Goal: Download file/media

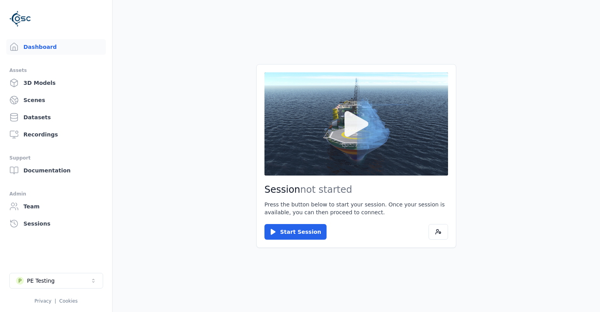
click at [332, 157] on button at bounding box center [356, 123] width 184 height 103
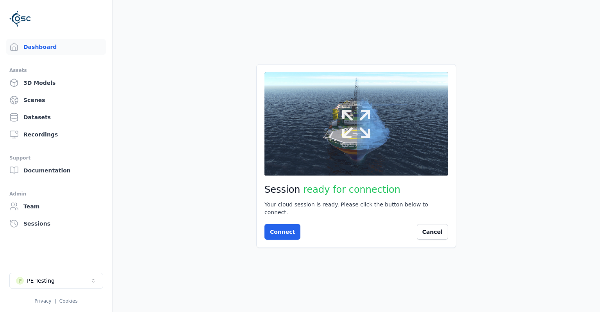
click at [295, 170] on button at bounding box center [356, 123] width 184 height 103
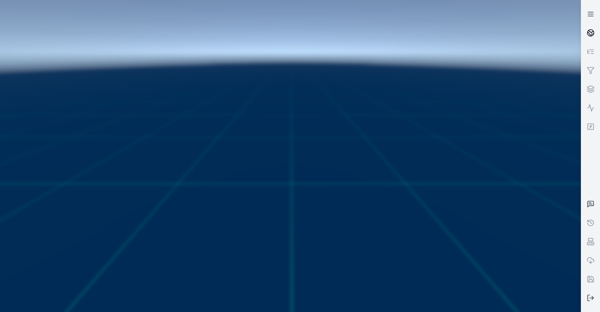
click at [590, 37] on link at bounding box center [590, 32] width 19 height 19
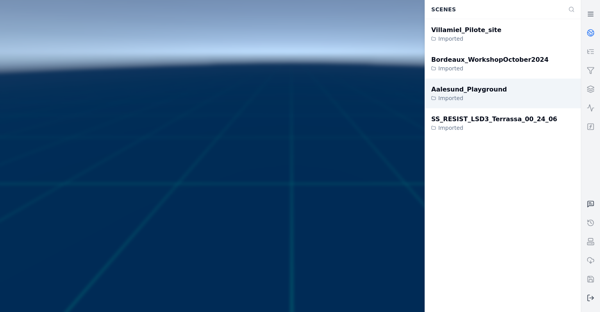
click at [504, 95] on div "Aalesund_Playground Imported" at bounding box center [503, 94] width 156 height 30
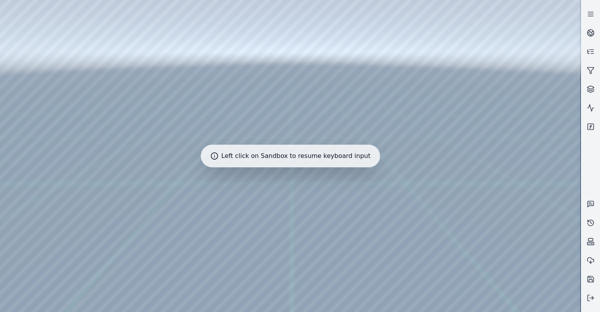
drag, startPoint x: 279, startPoint y: 146, endPoint x: 238, endPoint y: 179, distance: 52.9
click at [234, 179] on div at bounding box center [290, 156] width 580 height 312
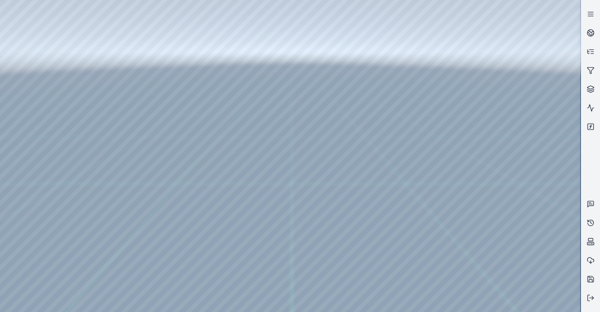
drag, startPoint x: 234, startPoint y: 179, endPoint x: 239, endPoint y: 242, distance: 63.1
click at [596, 125] on link at bounding box center [590, 126] width 19 height 19
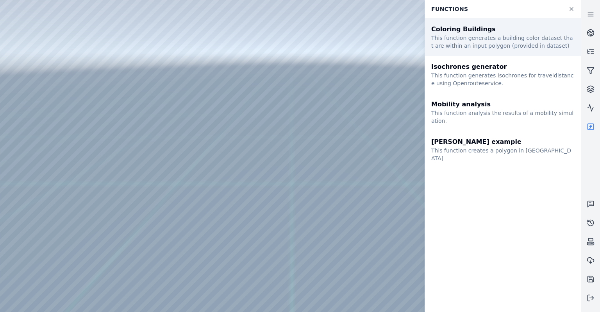
click at [488, 40] on div "This function generates a building color dataset that are within an input polyg…" at bounding box center [502, 42] width 143 height 16
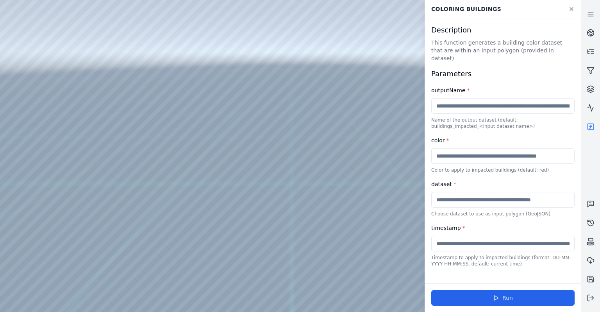
click at [489, 98] on input "text" at bounding box center [502, 106] width 143 height 16
paste input "*"
type input "*"
type input "**********"
click at [521, 148] on input "text" at bounding box center [502, 156] width 143 height 16
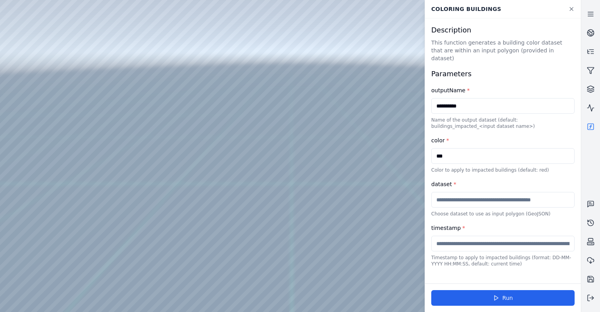
type input "***"
click at [499, 193] on input "text" at bounding box center [502, 200] width 143 height 16
click at [21, 68] on div at bounding box center [290, 156] width 580 height 312
click at [21, 87] on div at bounding box center [290, 156] width 580 height 312
click at [38, 101] on div at bounding box center [290, 156] width 580 height 312
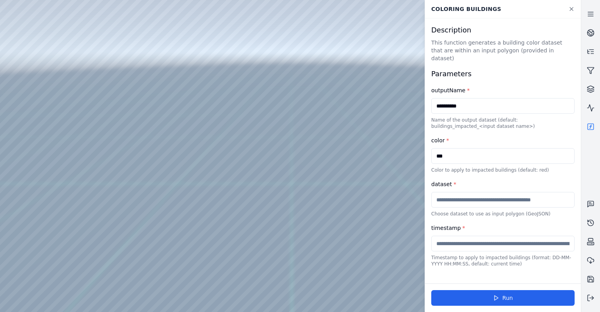
click at [81, 54] on div at bounding box center [290, 156] width 580 height 312
click at [81, 50] on div at bounding box center [290, 156] width 580 height 312
click at [81, 49] on div at bounding box center [290, 156] width 580 height 312
click at [30, 89] on div at bounding box center [290, 156] width 580 height 312
click at [593, 298] on line at bounding box center [592, 298] width 4 height 0
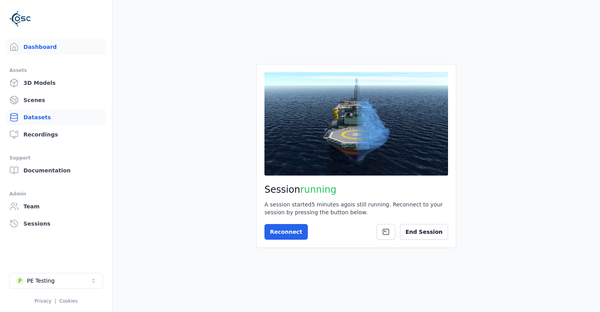
click at [51, 115] on link "Datasets" at bounding box center [56, 117] width 100 height 16
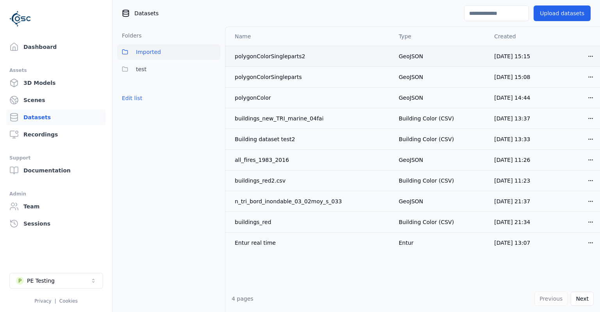
click at [236, 58] on div "polygonColorSingleparts2" at bounding box center [311, 56] width 152 height 8
drag, startPoint x: 235, startPoint y: 57, endPoint x: 314, endPoint y: 59, distance: 78.5
click at [314, 59] on div "polygonColorSingleparts2" at bounding box center [311, 56] width 152 height 8
copy div "polygonColorSingleparts2"
click at [62, 278] on button "P PE Testing" at bounding box center [56, 281] width 94 height 16
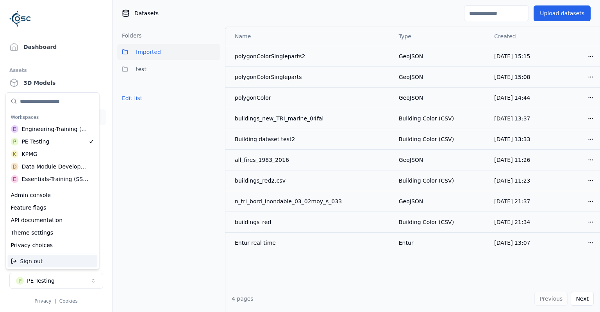
click at [155, 270] on html "Support Dashboard Assets 3D Models Scenes Datasets Recordings Support Documenta…" at bounding box center [300, 156] width 600 height 312
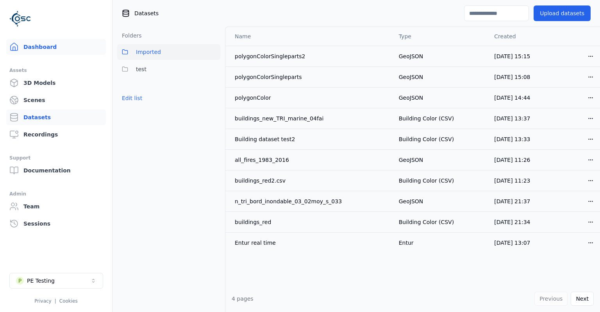
click at [70, 51] on link "Dashboard" at bounding box center [56, 47] width 100 height 16
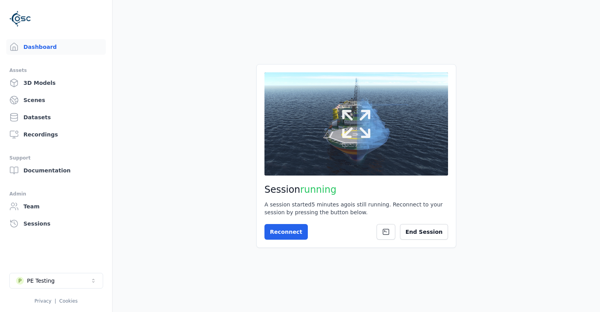
click at [269, 122] on button at bounding box center [356, 123] width 184 height 103
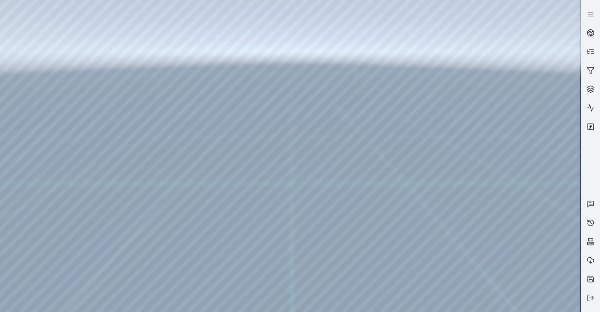
click at [62, 138] on div at bounding box center [290, 156] width 580 height 312
click at [592, 126] on icon at bounding box center [591, 127] width 8 height 8
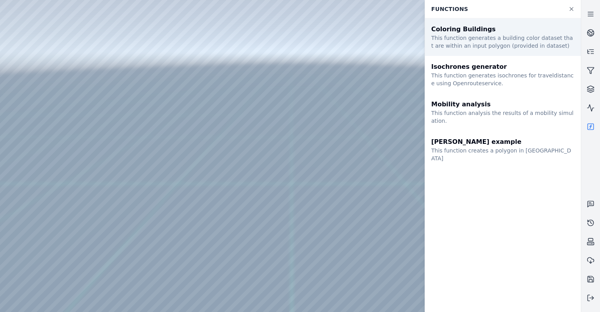
click at [511, 35] on div "This function generates a building color dataset that are within an input polyg…" at bounding box center [502, 42] width 143 height 16
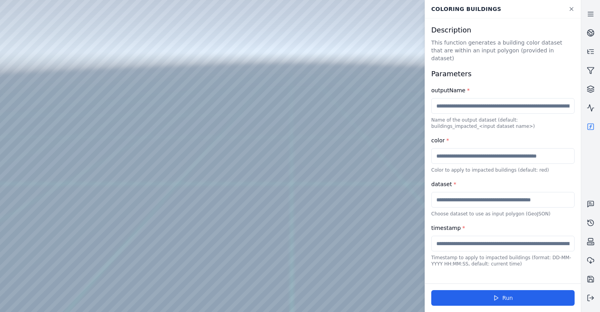
click at [502, 98] on input "text" at bounding box center [502, 106] width 143 height 16
drag, startPoint x: 463, startPoint y: 98, endPoint x: 448, endPoint y: 99, distance: 15.3
click at [448, 99] on input "**********" at bounding box center [502, 106] width 143 height 16
type input "**********"
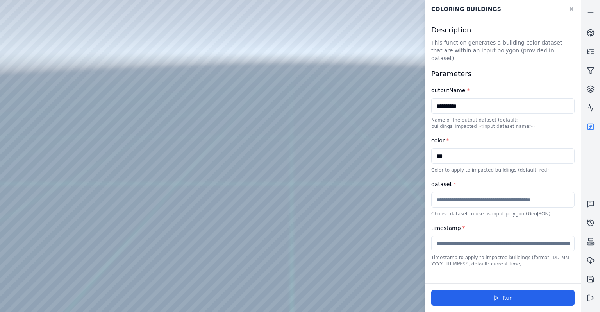
type input "***"
paste input "**********"
type input "**********"
click at [484, 237] on input "text" at bounding box center [502, 244] width 143 height 16
type input "*"
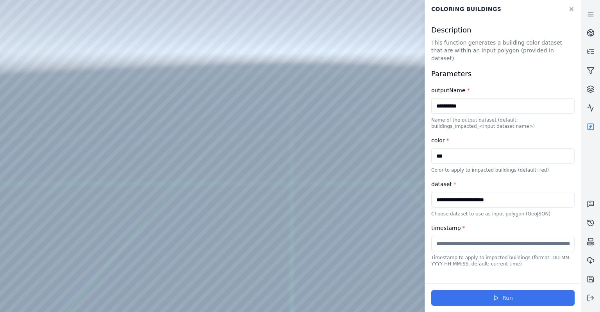
click at [504, 297] on button "Run" at bounding box center [502, 298] width 143 height 16
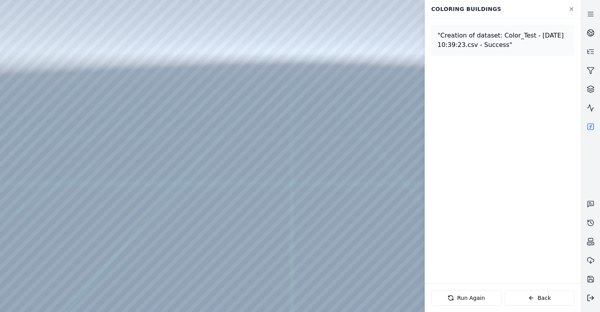
click at [595, 301] on icon at bounding box center [591, 298] width 8 height 8
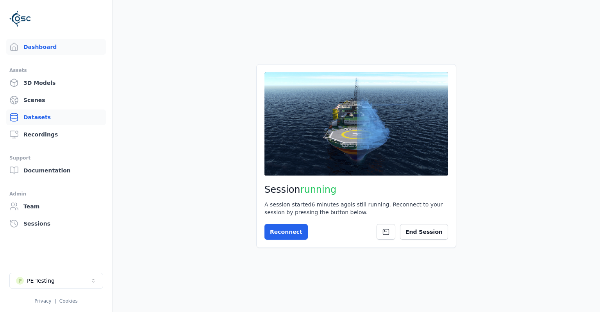
click at [46, 113] on link "Datasets" at bounding box center [56, 117] width 100 height 16
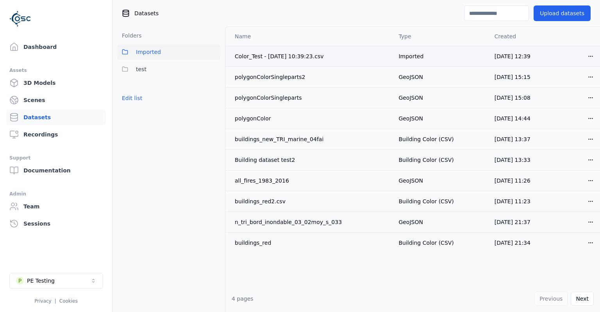
click at [595, 55] on html "Support Dashboard Assets 3D Models Scenes Datasets Recordings Support Documenta…" at bounding box center [300, 156] width 600 height 312
click at [573, 110] on div "Download" at bounding box center [573, 111] width 46 height 13
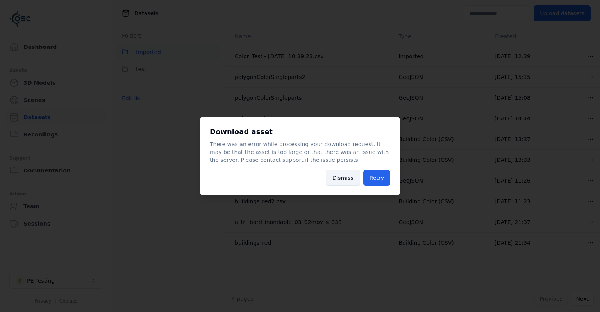
click at [350, 181] on button "Dismiss" at bounding box center [343, 178] width 34 height 16
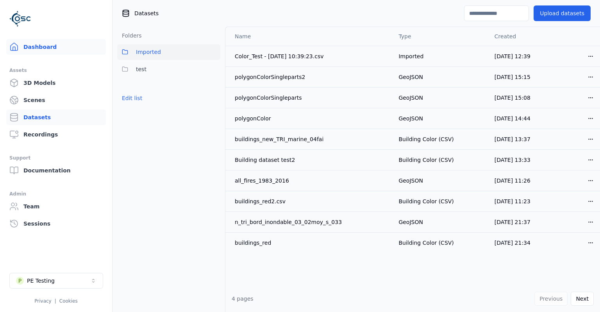
click at [51, 47] on link "Dashboard" at bounding box center [56, 47] width 100 height 16
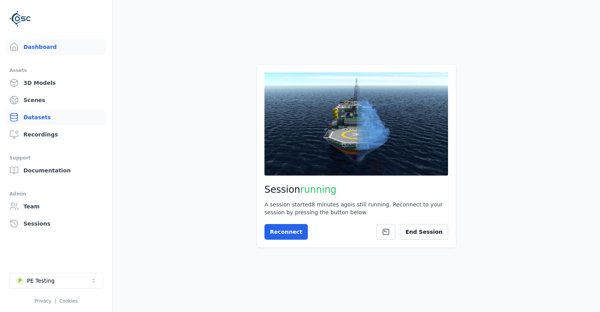
click at [49, 116] on link "Datasets" at bounding box center [56, 117] width 100 height 16
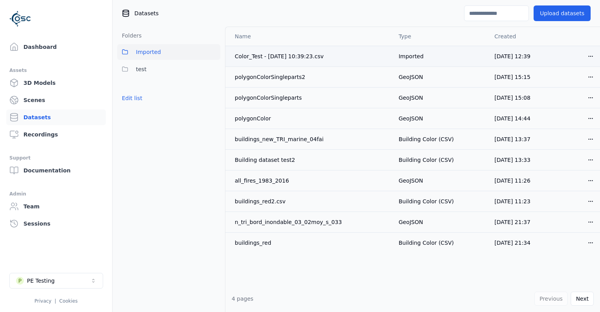
click at [592, 52] on html "Support Dashboard Assets 3D Models Scenes Datasets Recordings Support Documenta…" at bounding box center [300, 156] width 600 height 312
click at [570, 111] on div "Download" at bounding box center [573, 111] width 46 height 13
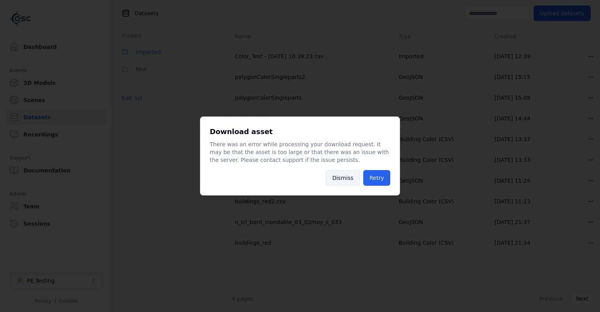
click at [350, 181] on button "Dismiss" at bounding box center [343, 178] width 34 height 16
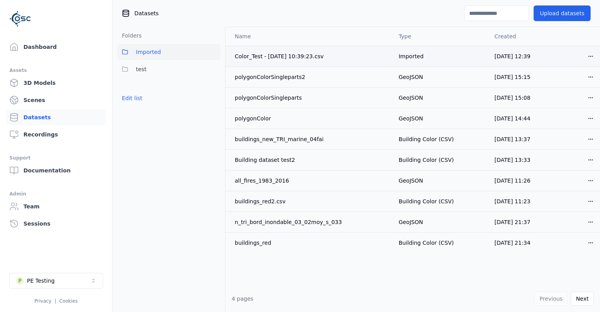
drag, startPoint x: 331, startPoint y: 62, endPoint x: 235, endPoint y: 61, distance: 96.1
click at [235, 61] on td "Color_Test - [DATE] 10:39:23.csv" at bounding box center [308, 56] width 167 height 21
click at [239, 58] on div "Color_Test - [DATE] 10:39:23.csv" at bounding box center [310, 56] width 151 height 8
